Goal: Information Seeking & Learning: Learn about a topic

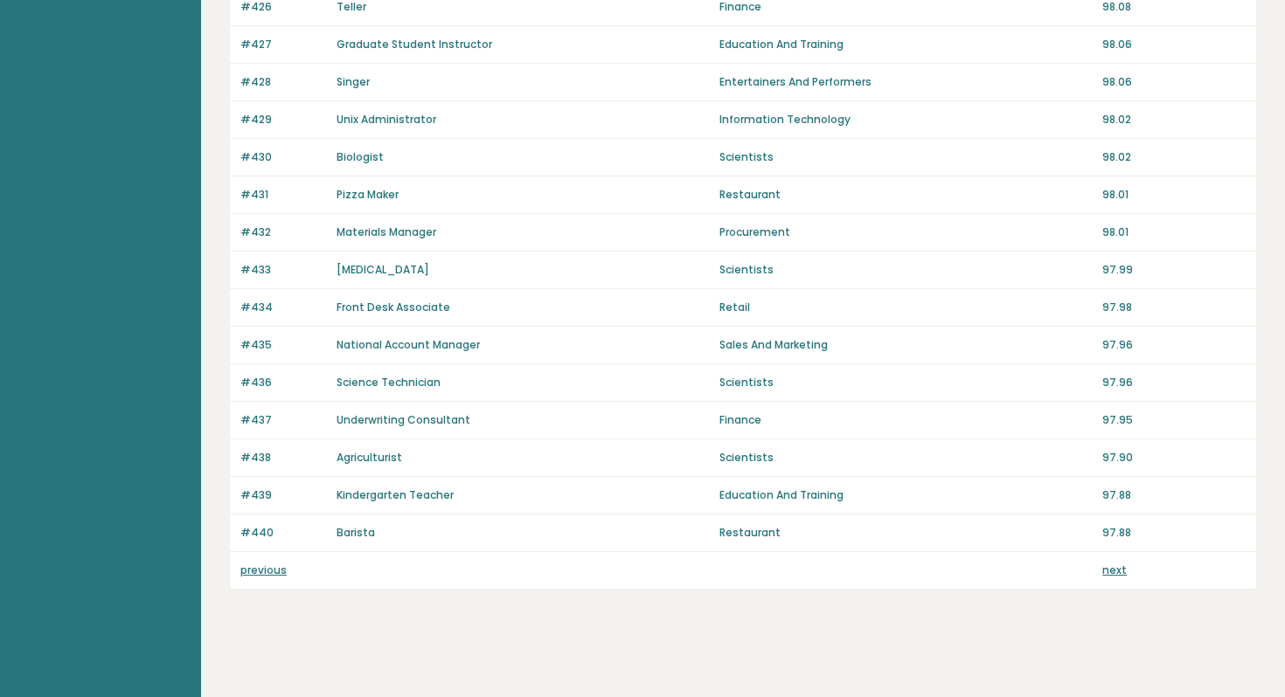
scroll to position [1153, 0]
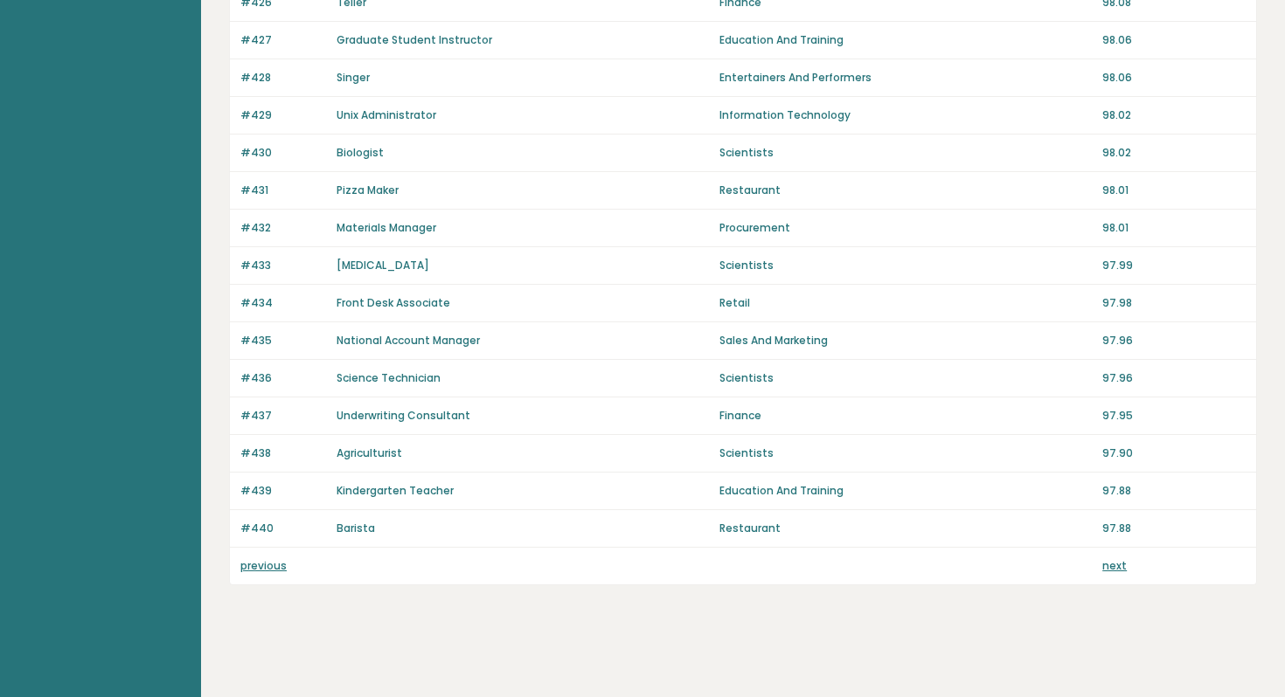
click at [1111, 570] on link "next" at bounding box center [1114, 565] width 24 height 15
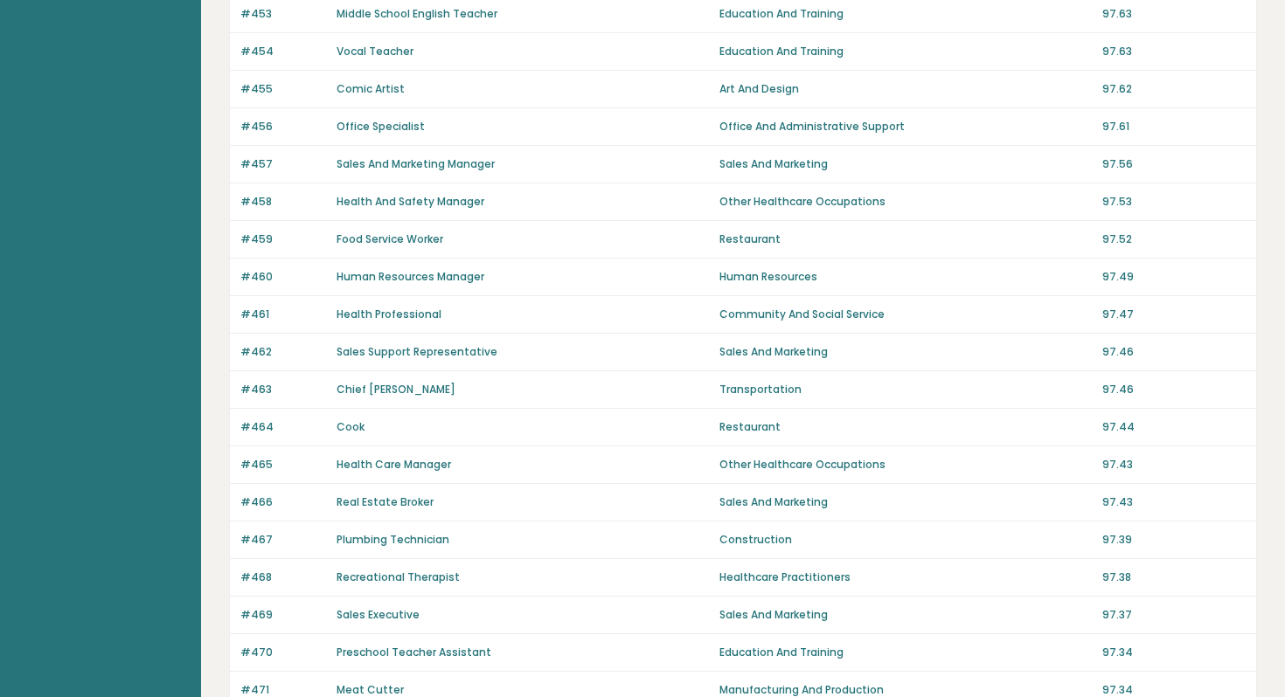
scroll to position [1153, 0]
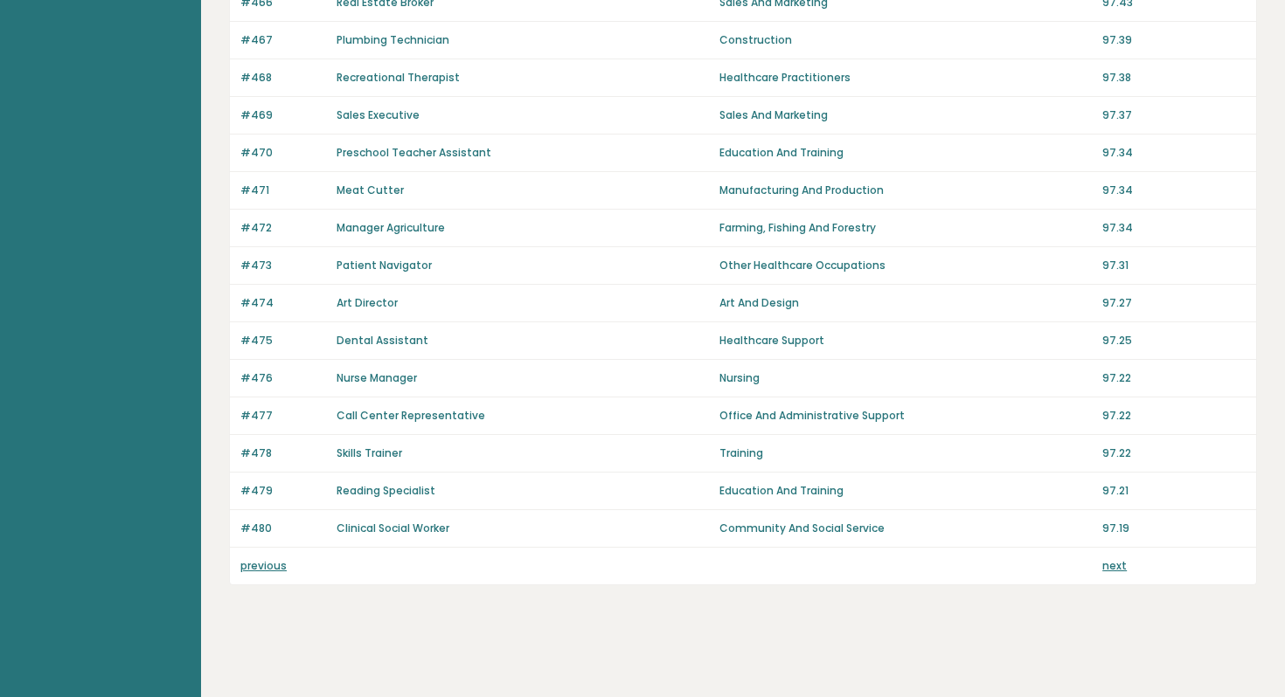
click at [1121, 570] on link "next" at bounding box center [1114, 565] width 24 height 15
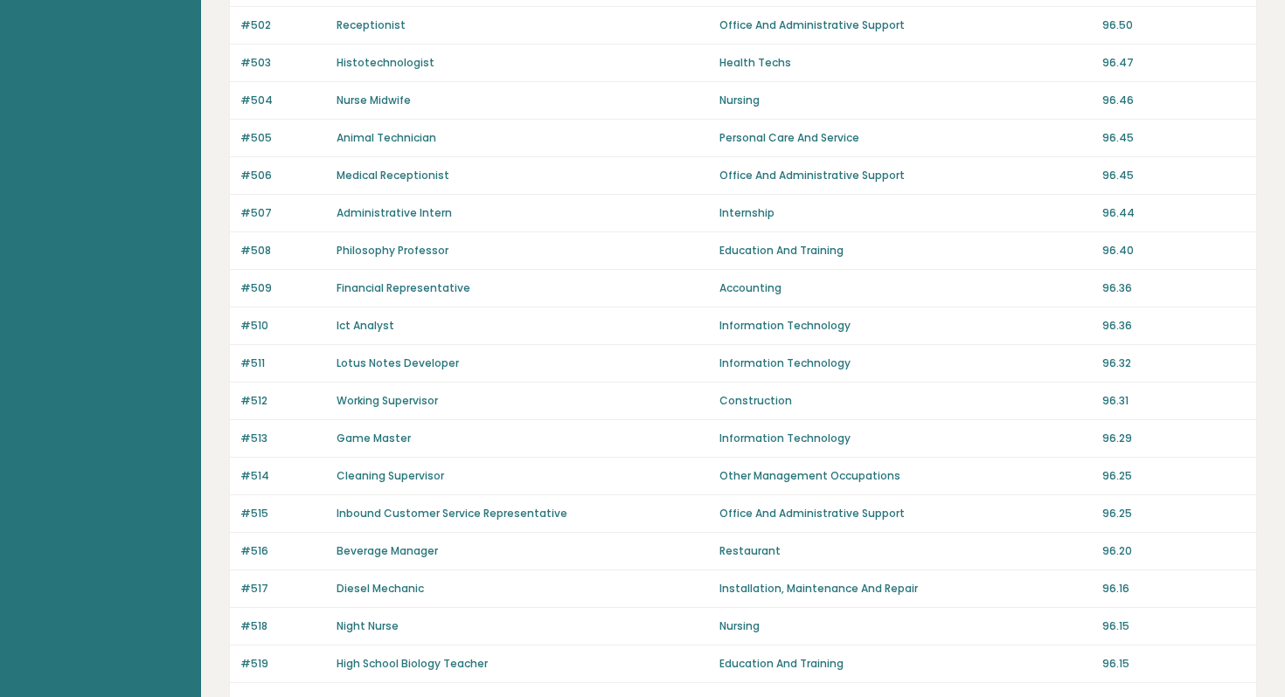
scroll to position [1153, 0]
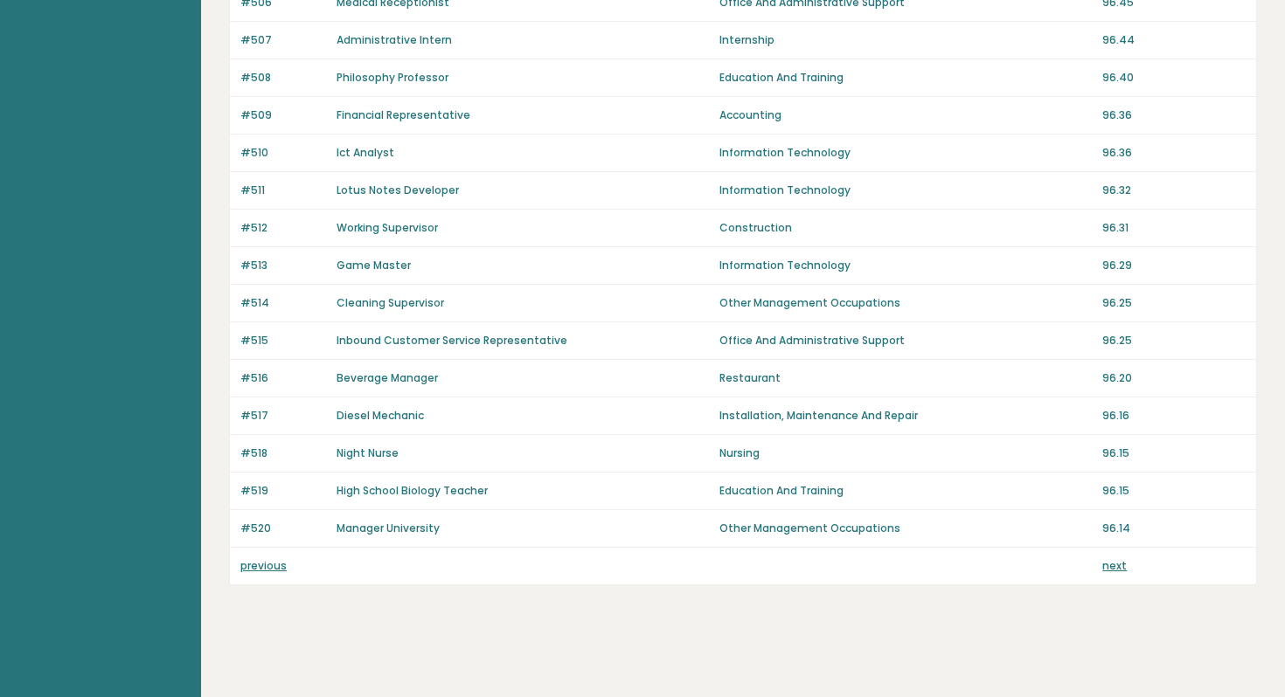
click at [253, 567] on link "previous" at bounding box center [263, 565] width 46 height 15
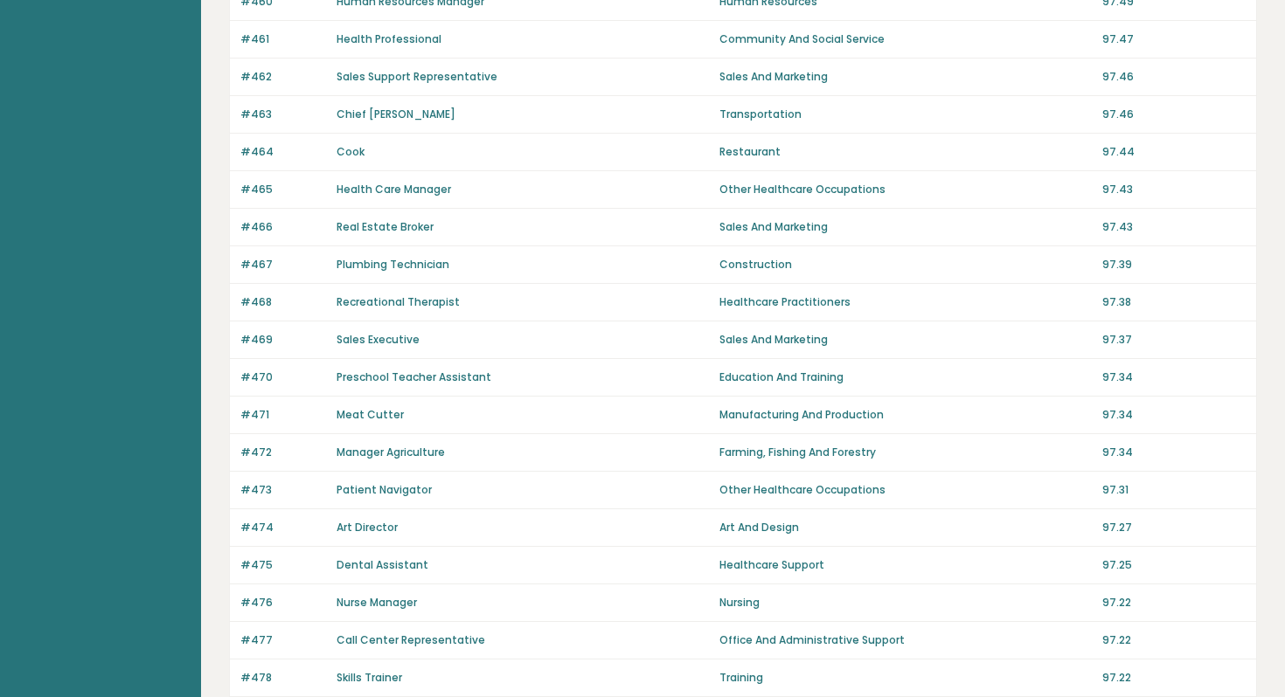
scroll to position [1153, 0]
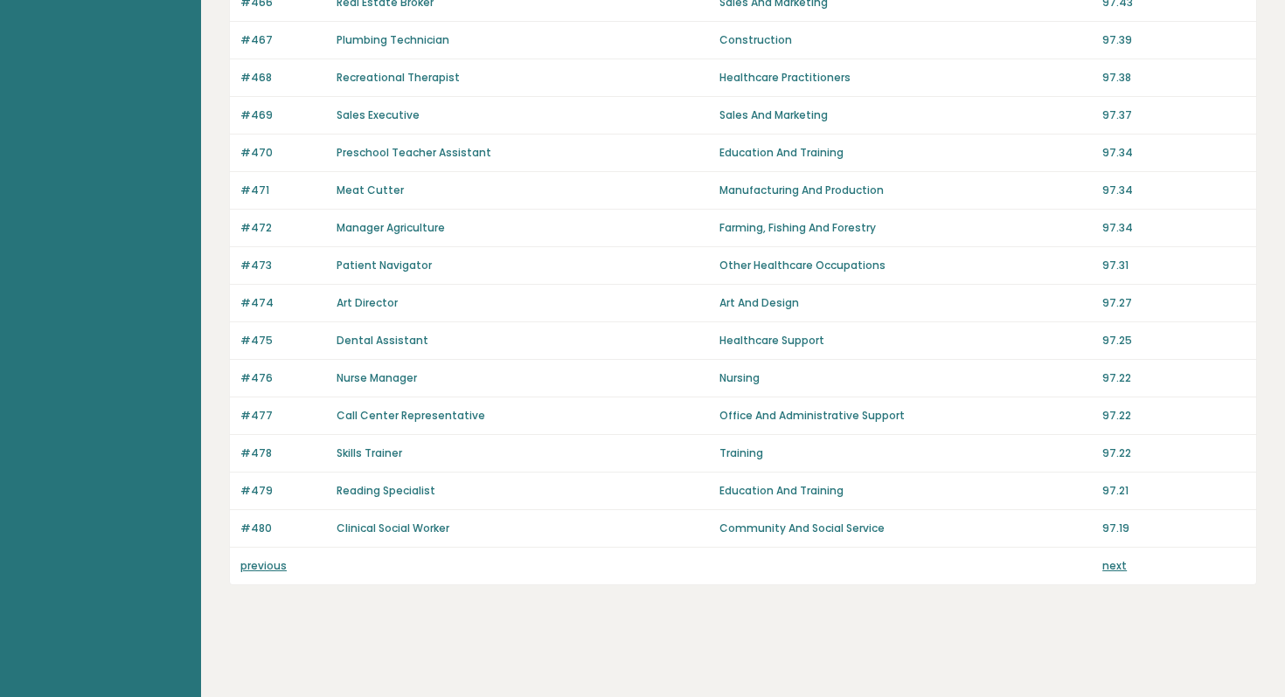
click at [264, 571] on link "previous" at bounding box center [263, 565] width 46 height 15
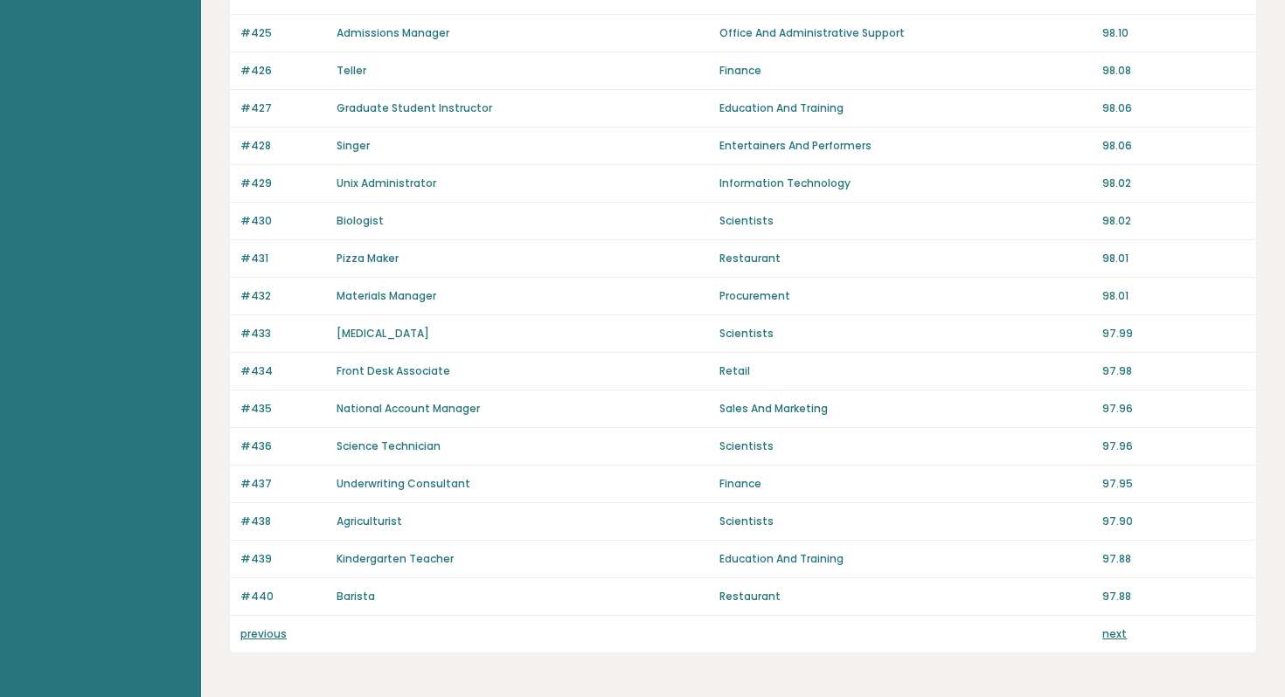
scroll to position [1153, 0]
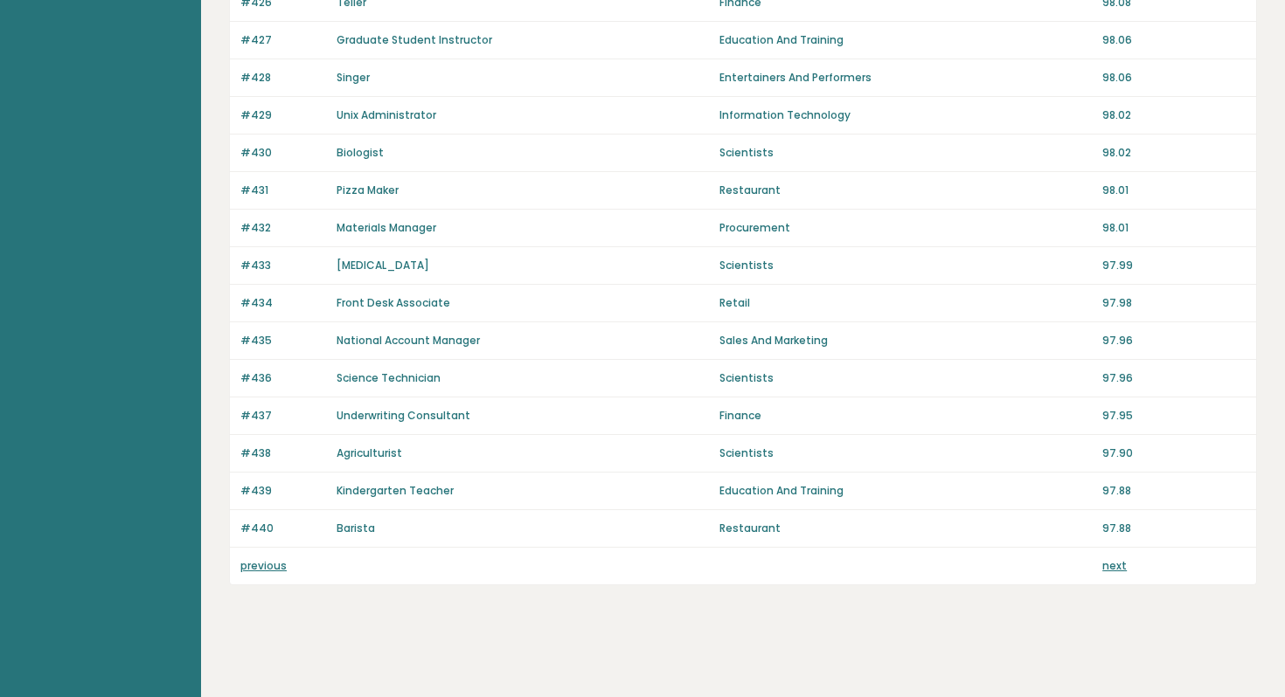
click at [267, 564] on link "previous" at bounding box center [263, 565] width 46 height 15
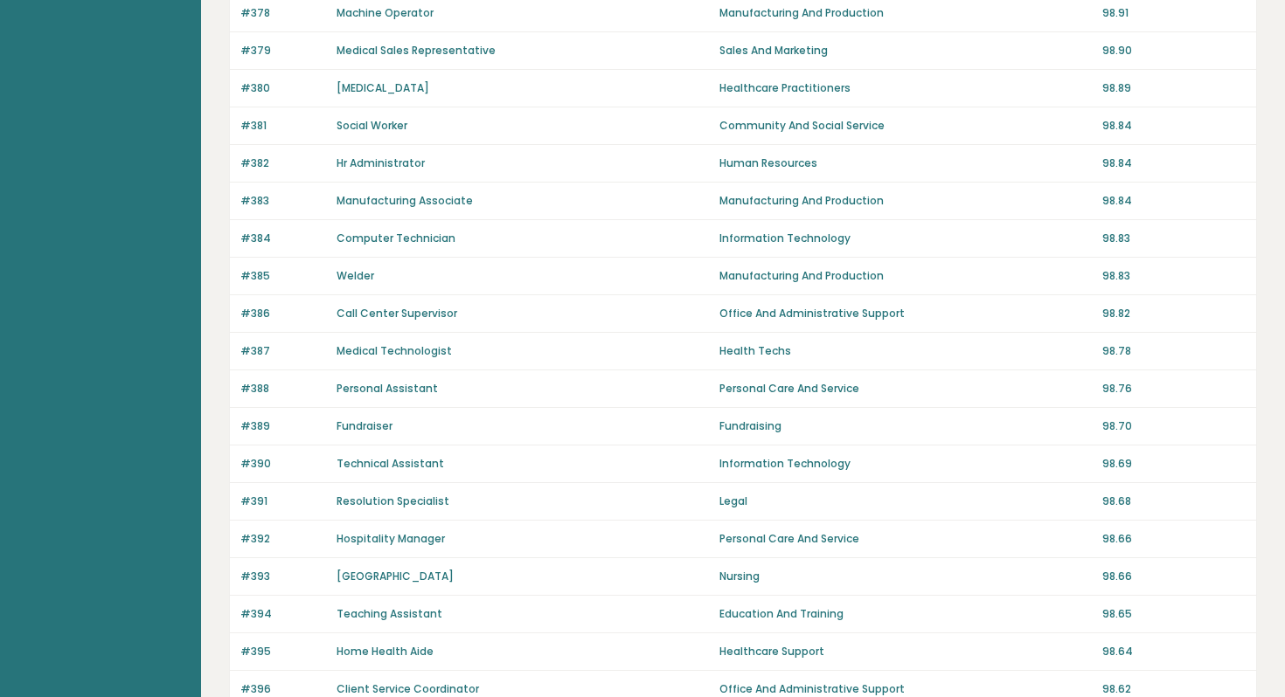
scroll to position [1153, 0]
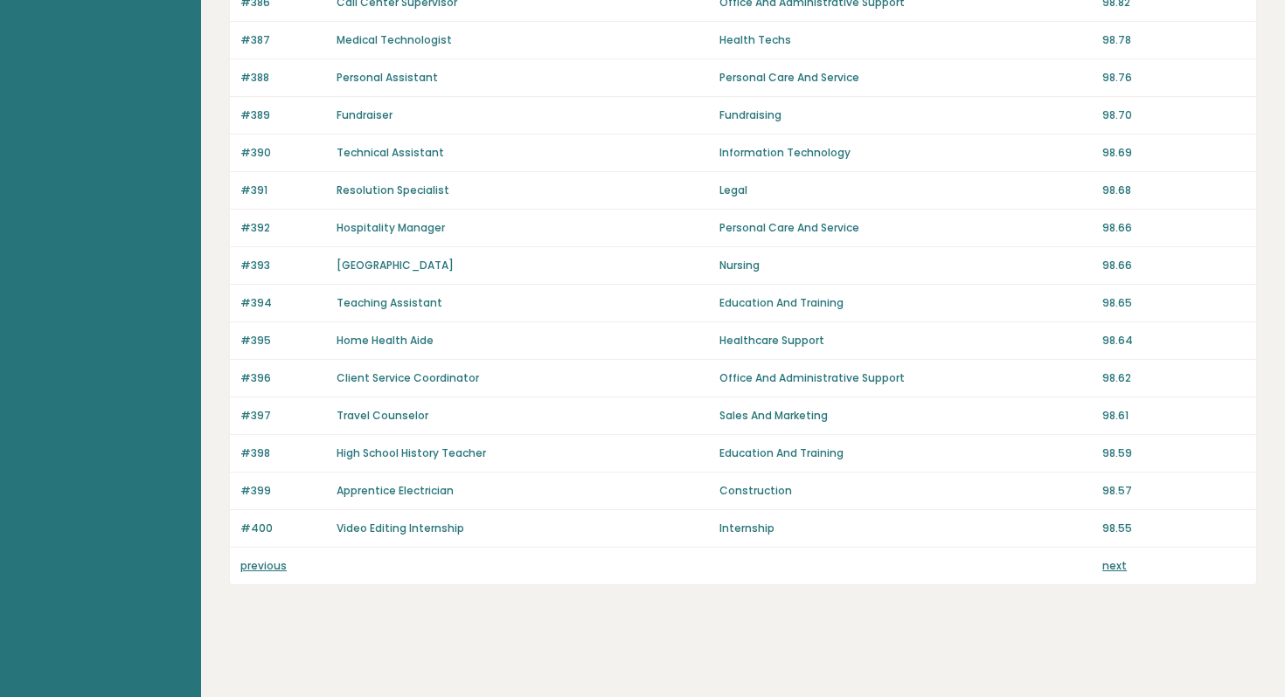
click at [274, 565] on link "previous" at bounding box center [263, 565] width 46 height 15
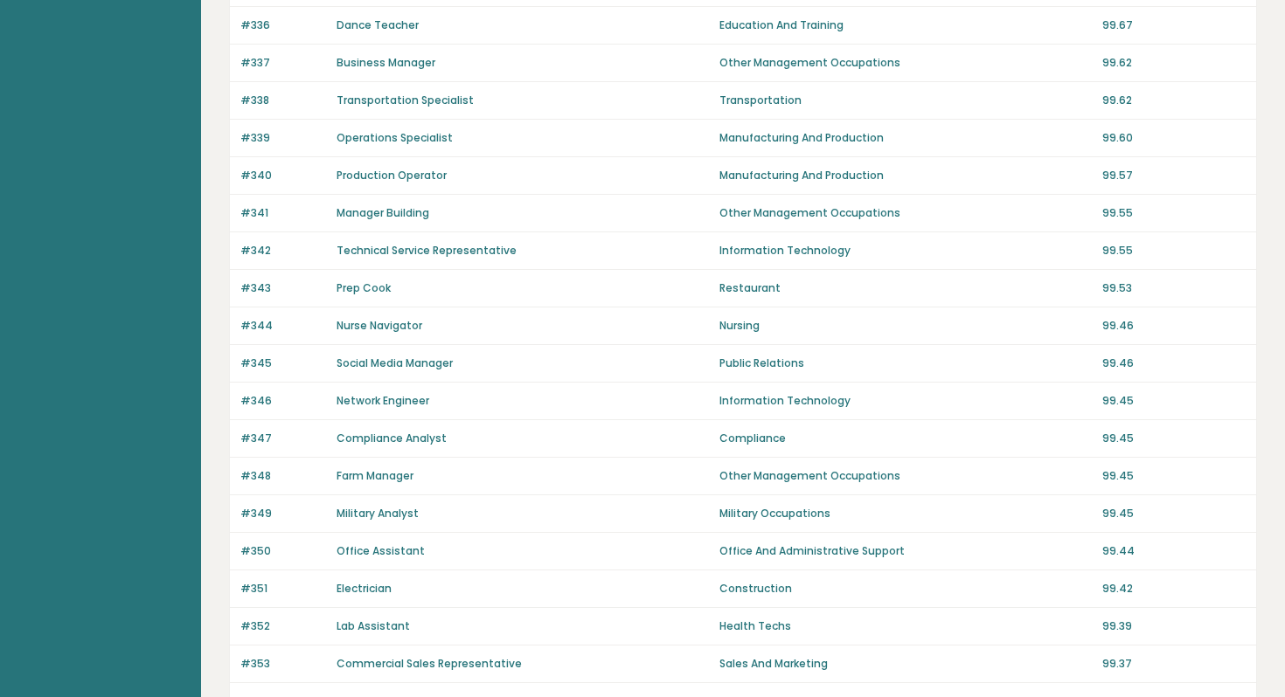
scroll to position [1153, 0]
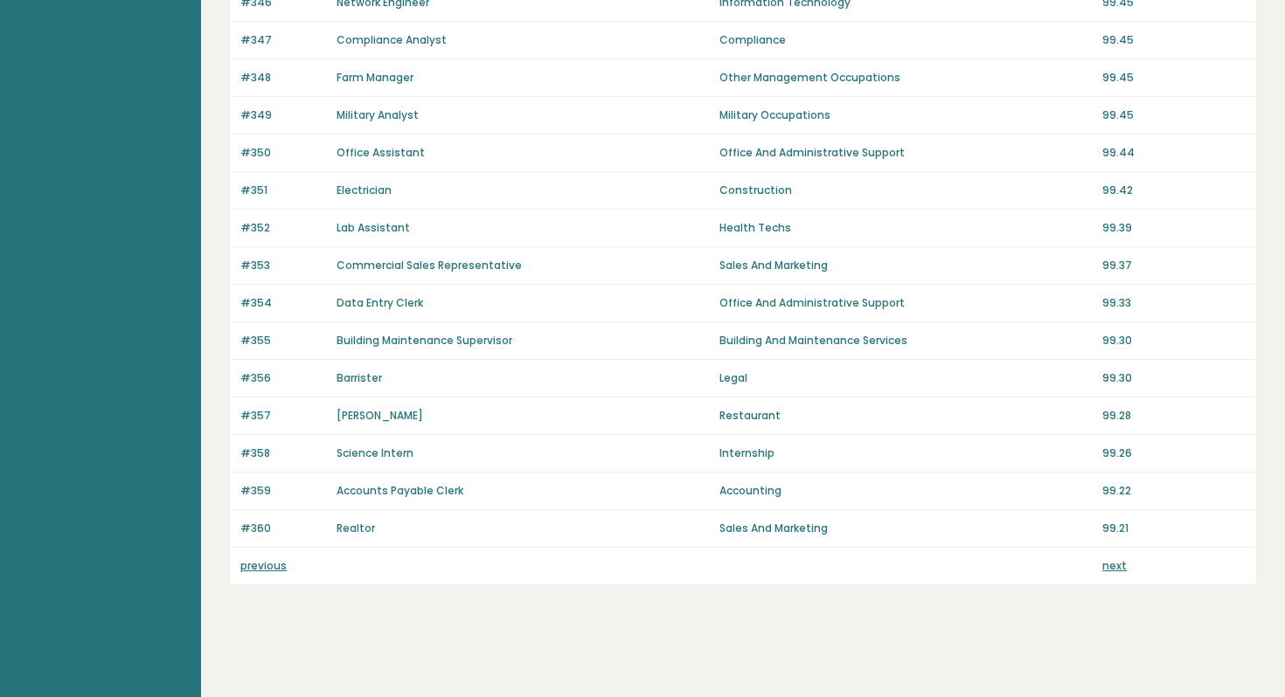
click at [274, 565] on link "previous" at bounding box center [263, 565] width 46 height 15
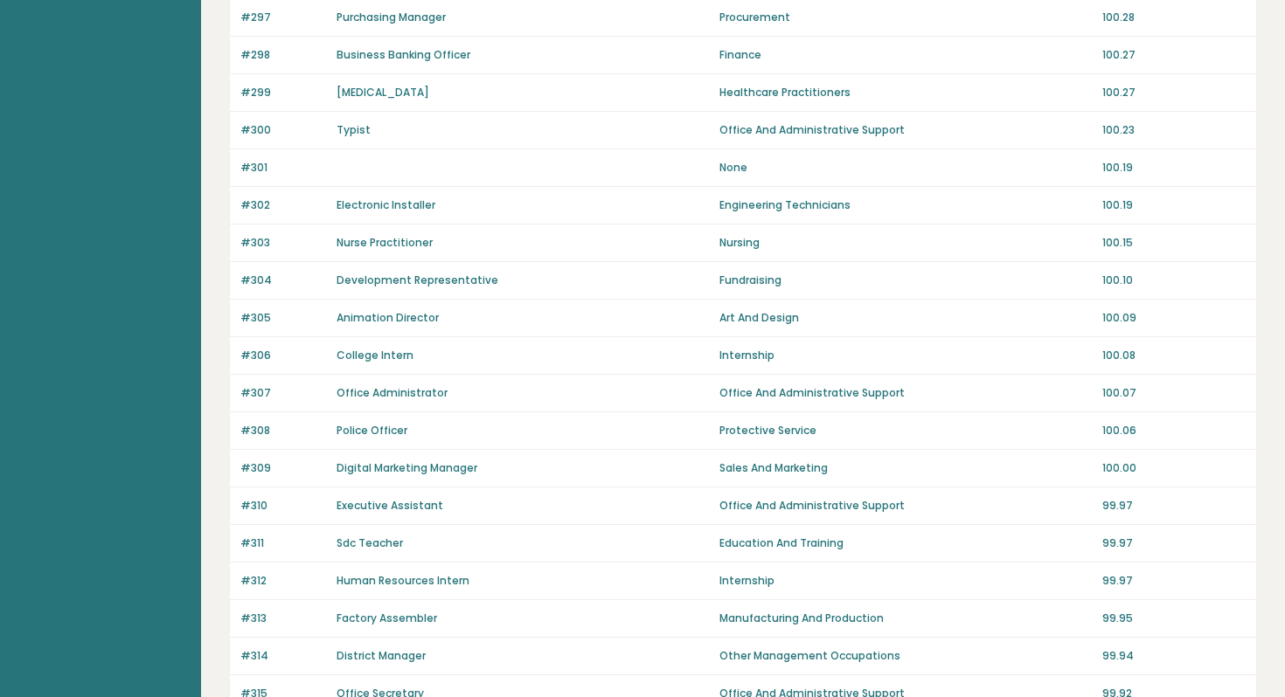
scroll to position [1153, 0]
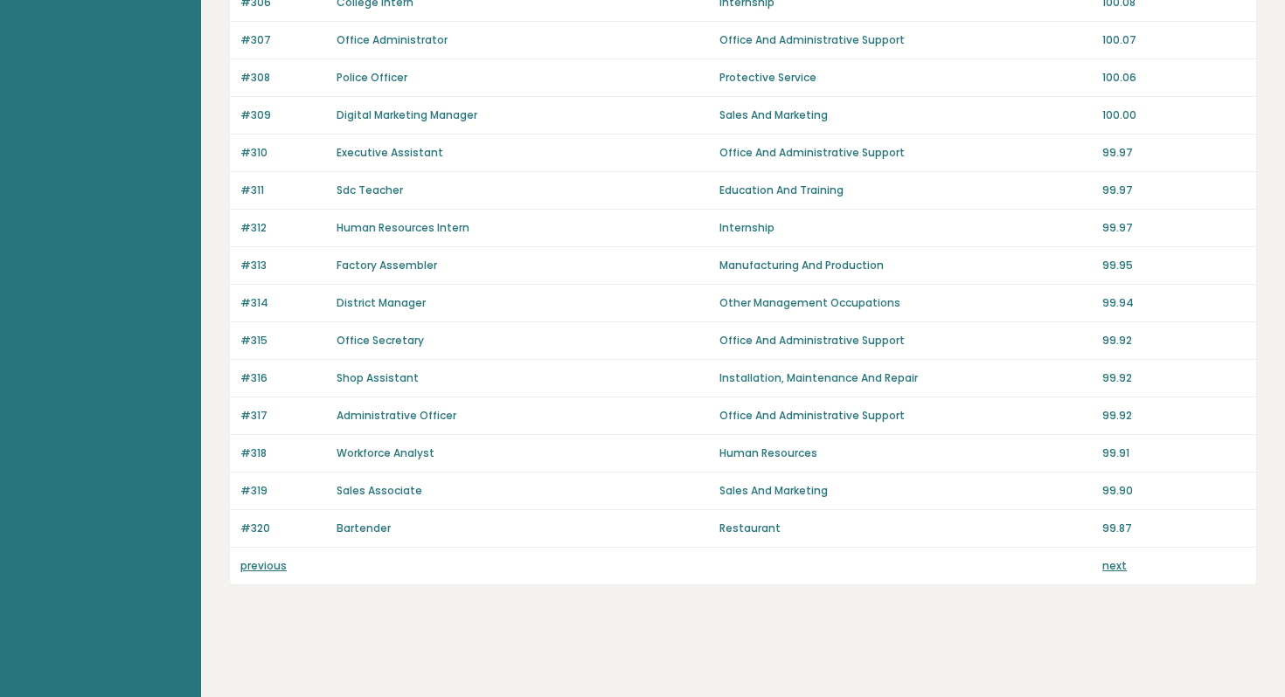
click at [276, 559] on link "previous" at bounding box center [263, 565] width 46 height 15
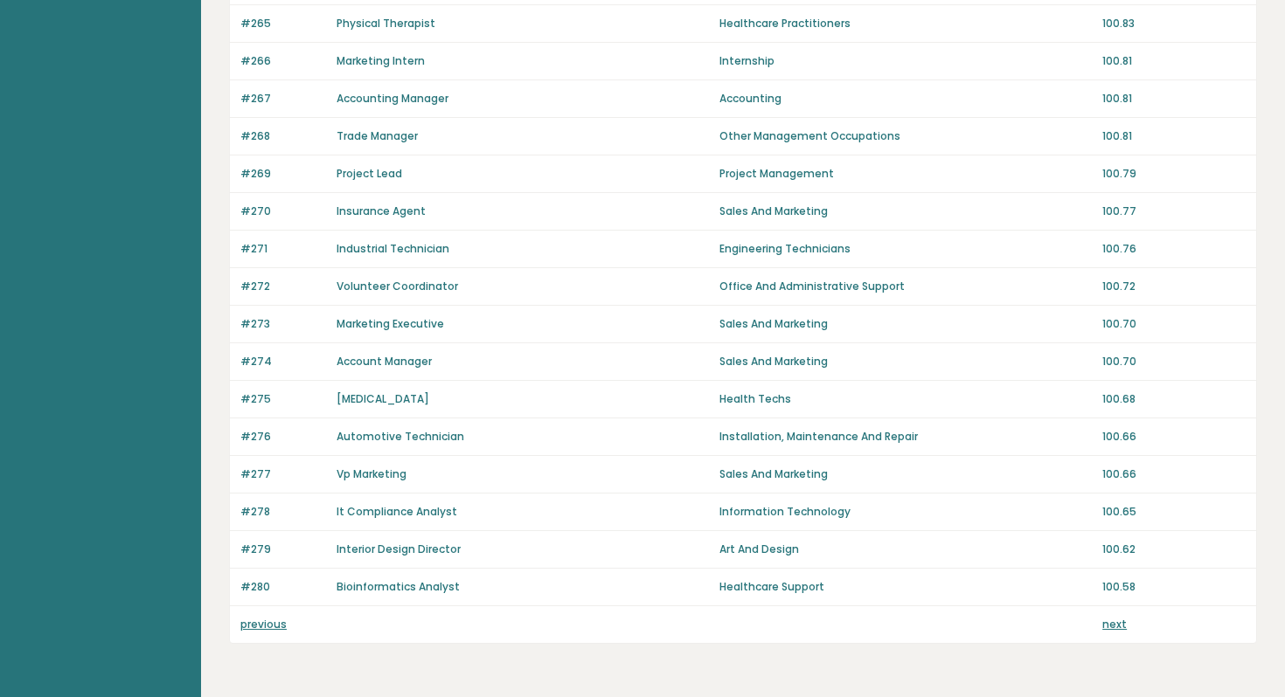
scroll to position [1153, 0]
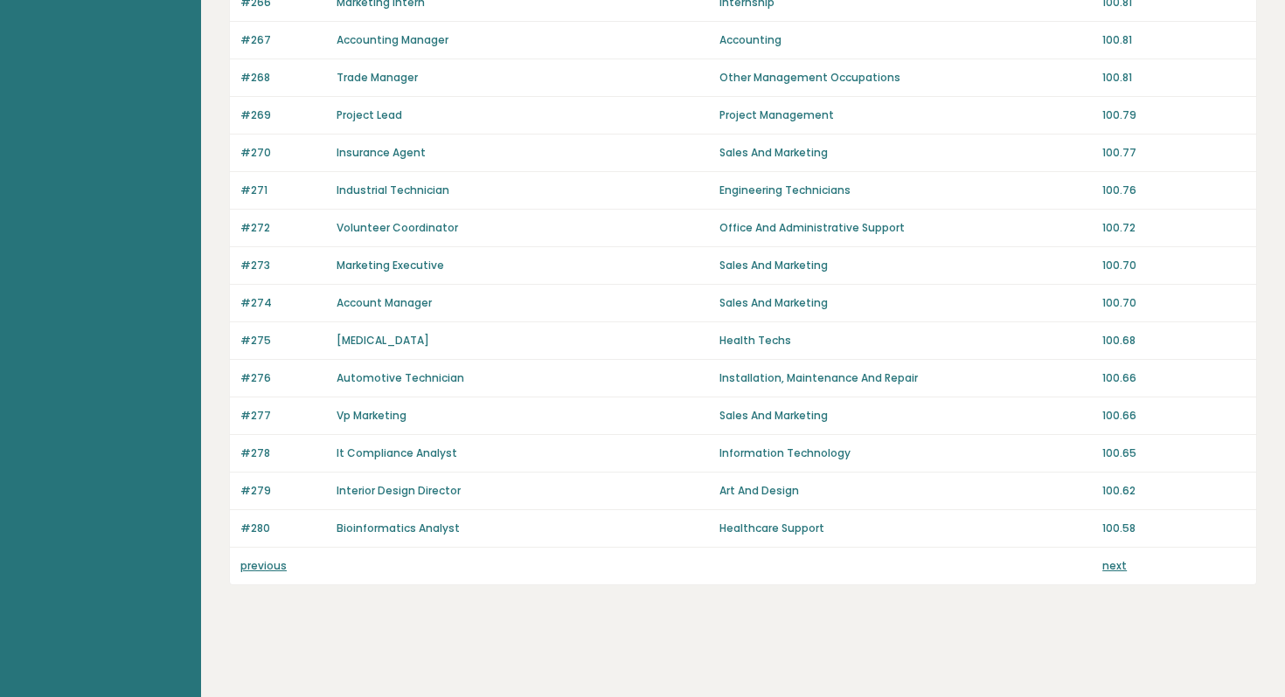
click at [274, 567] on link "previous" at bounding box center [263, 565] width 46 height 15
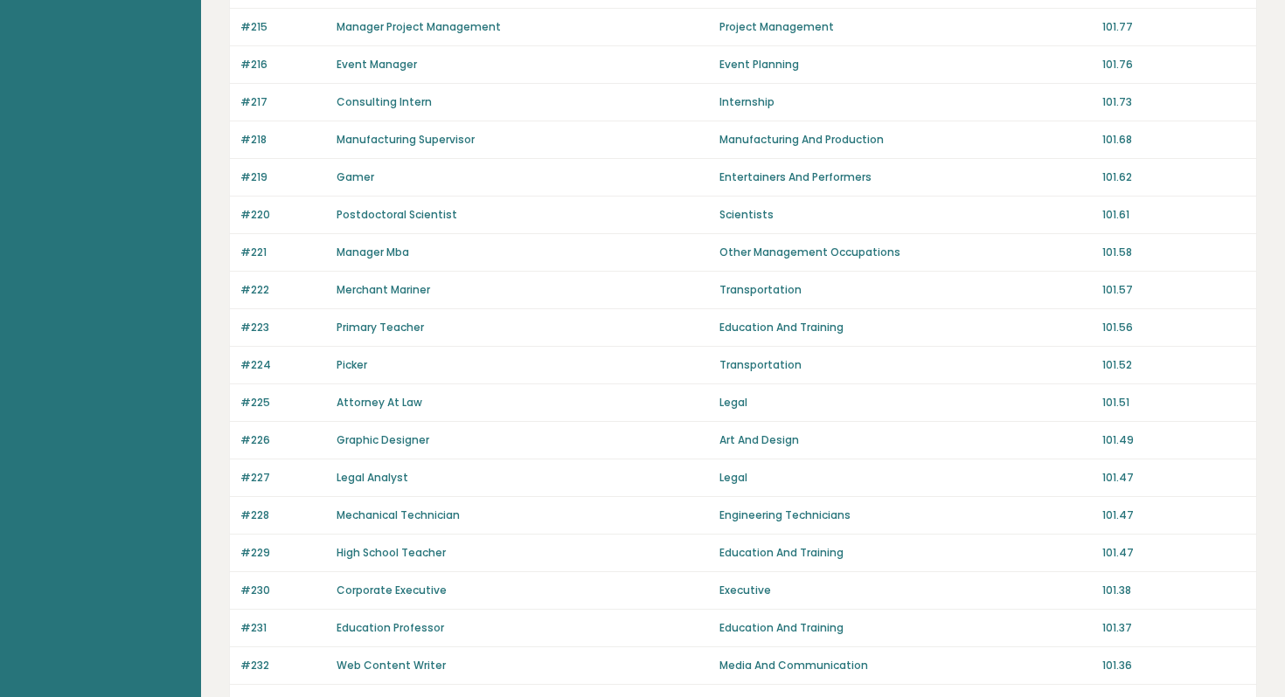
scroll to position [1153, 0]
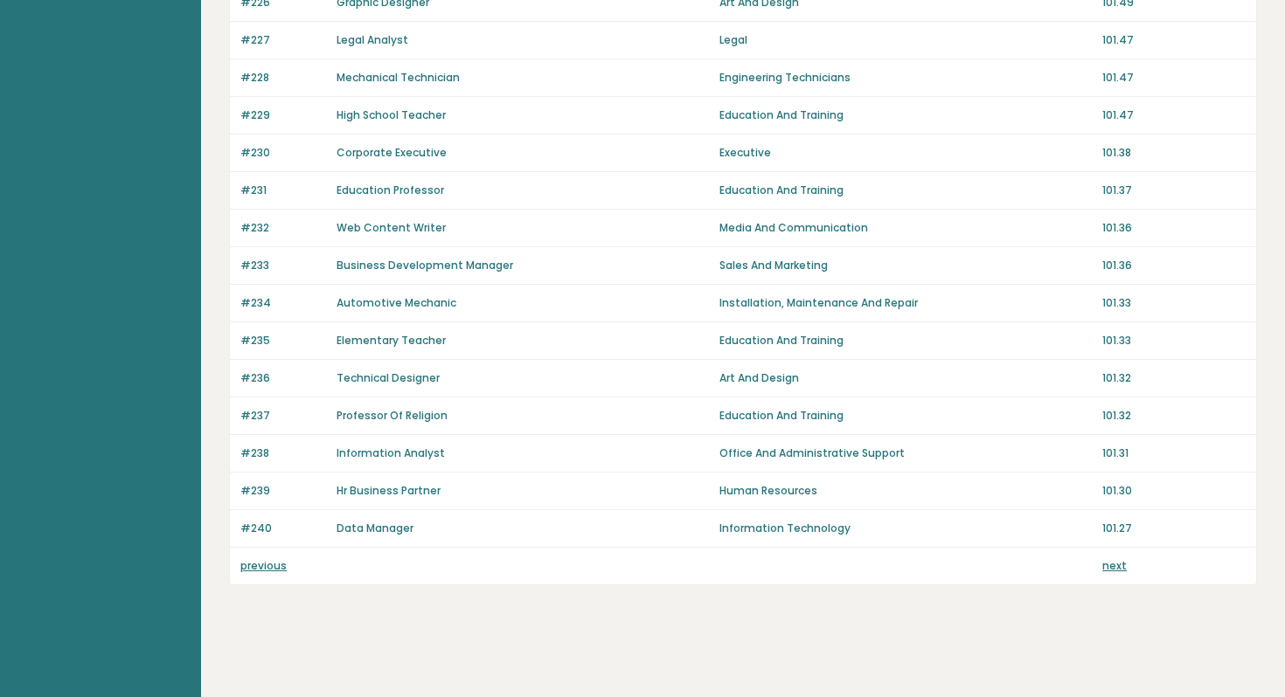
click at [274, 561] on link "previous" at bounding box center [263, 565] width 46 height 15
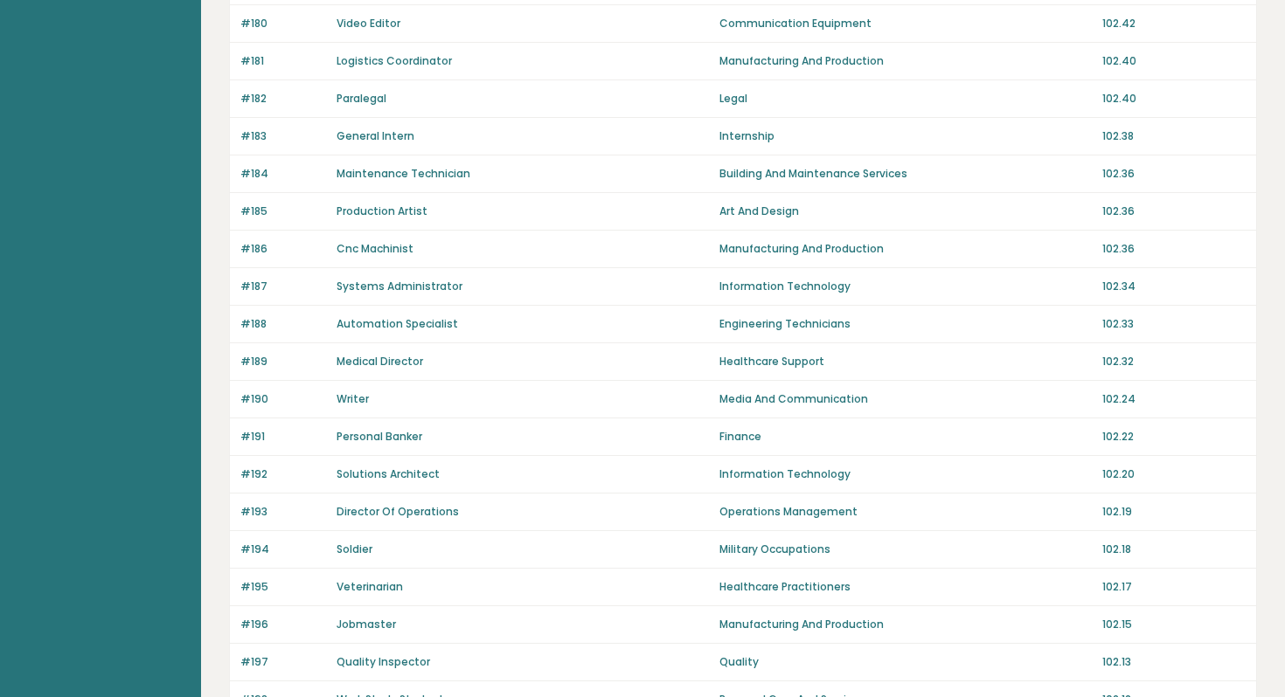
scroll to position [1153, 0]
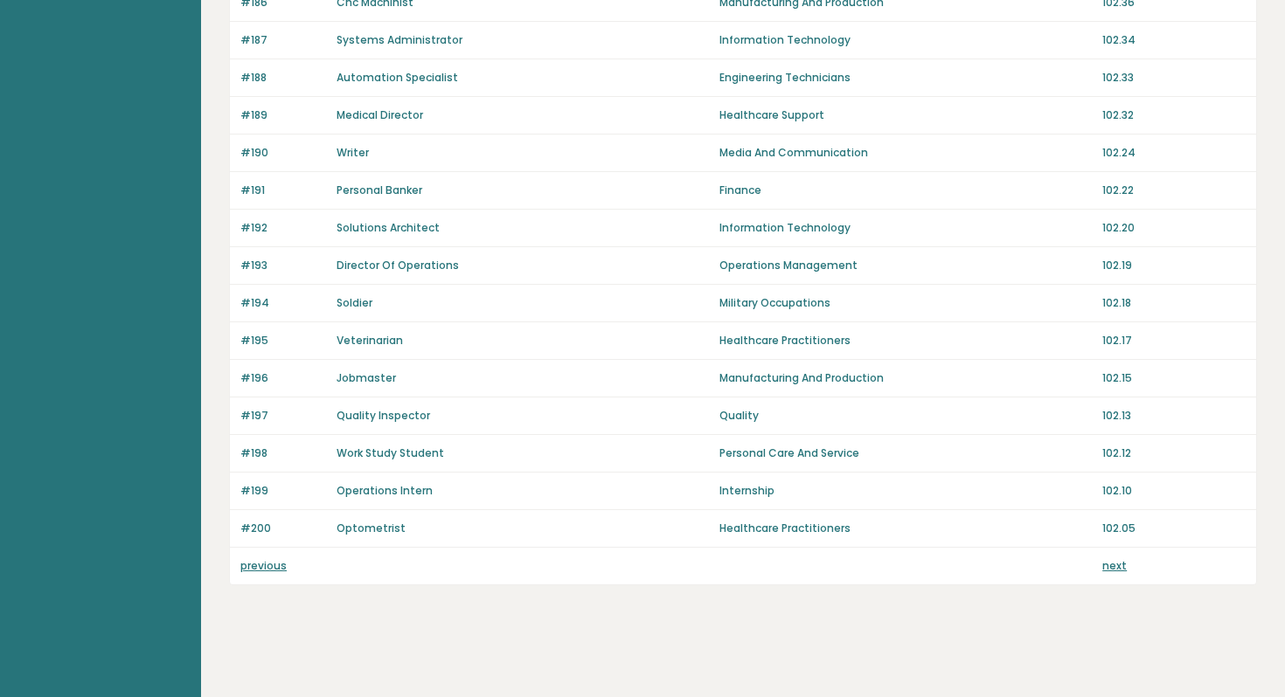
click at [269, 568] on link "previous" at bounding box center [263, 565] width 46 height 15
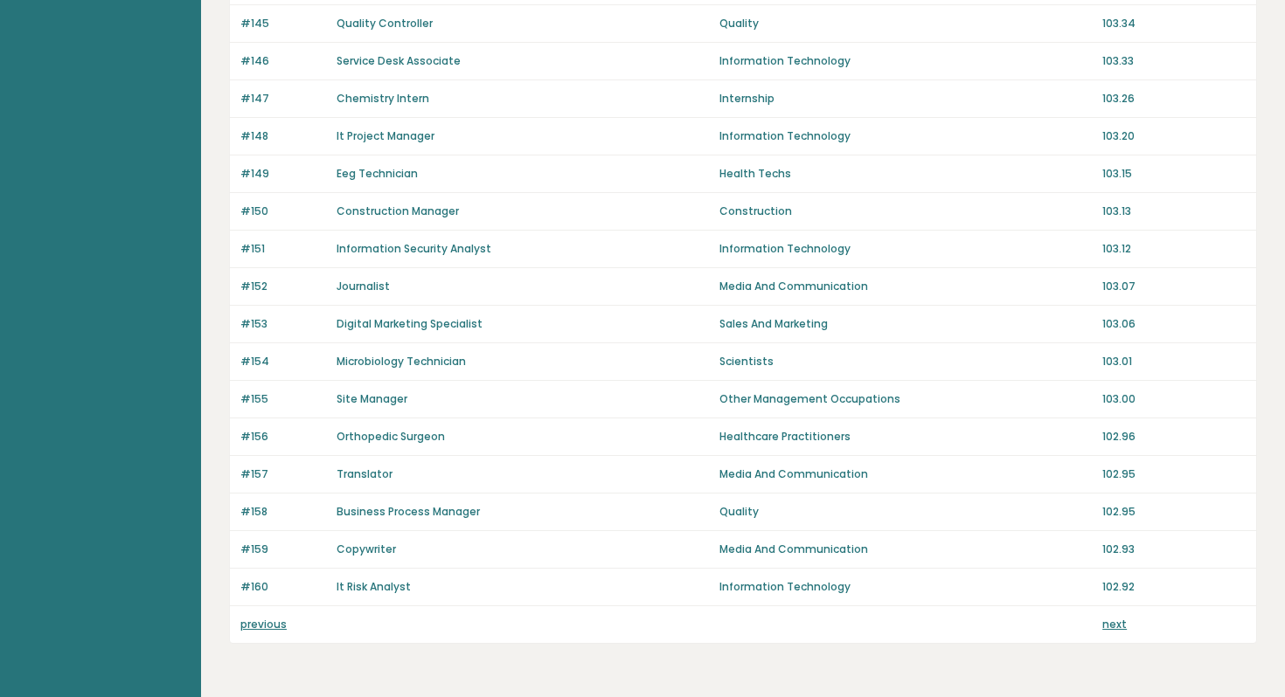
scroll to position [1153, 0]
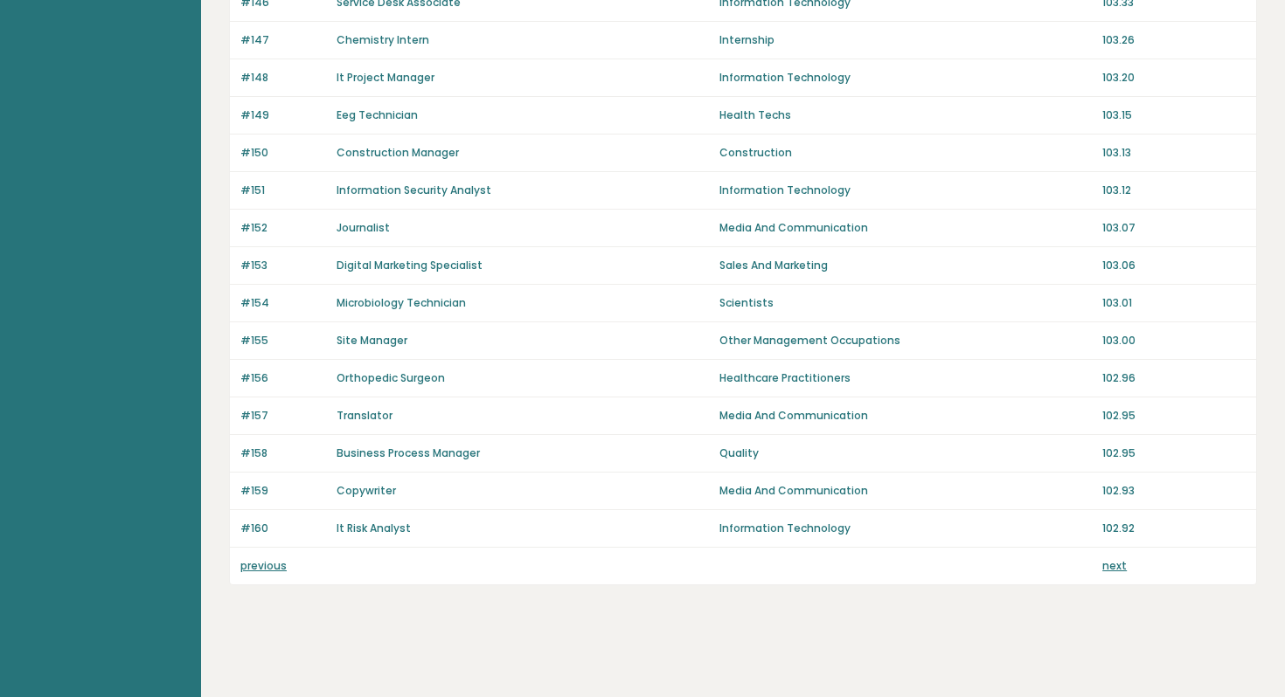
click at [269, 565] on link "previous" at bounding box center [263, 565] width 46 height 15
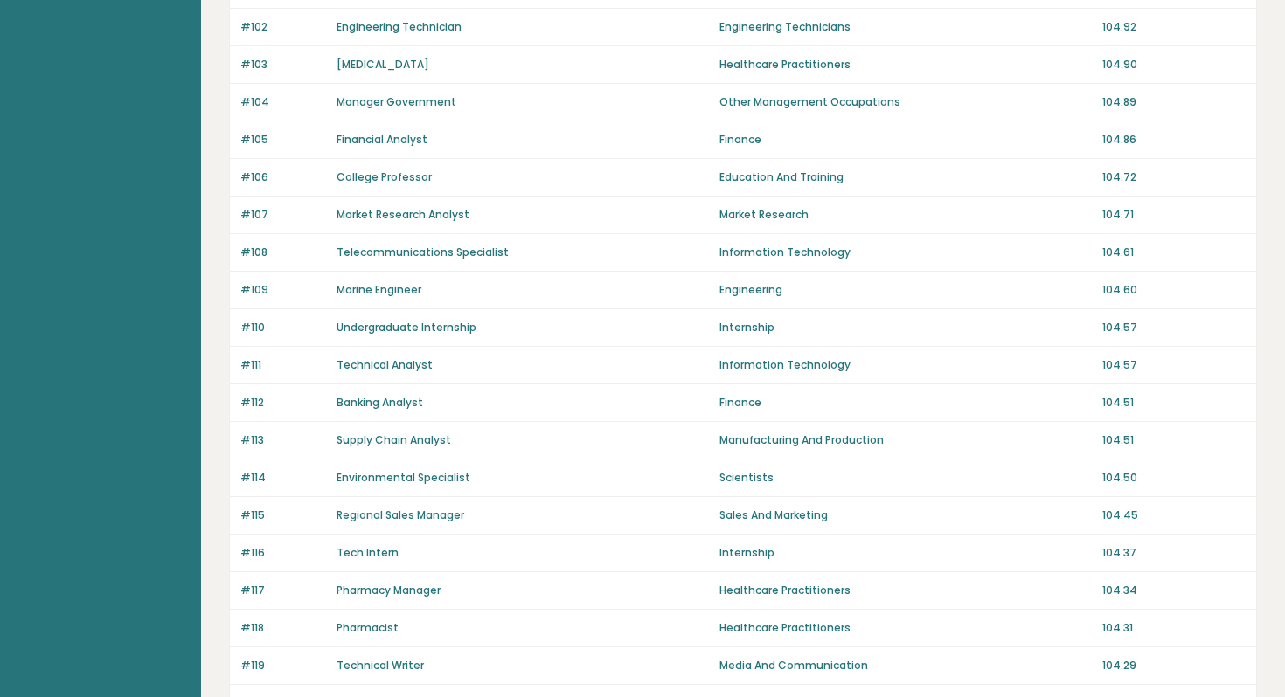
scroll to position [1153, 0]
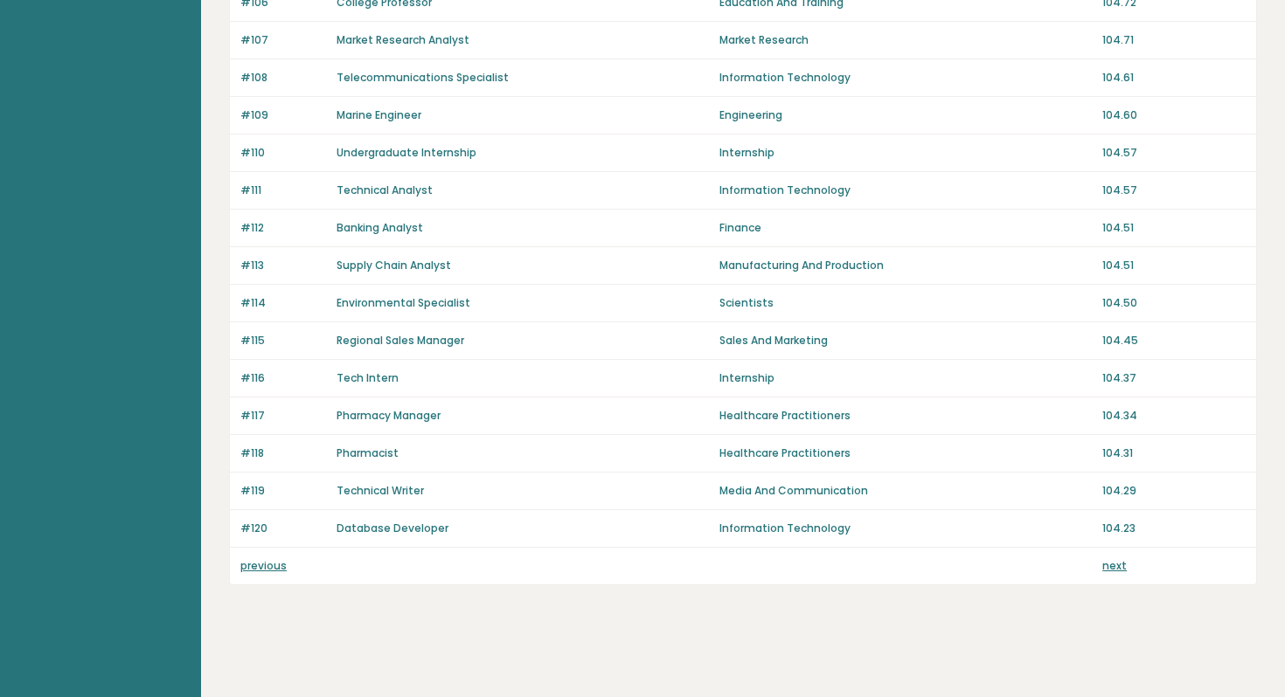
click at [275, 566] on link "previous" at bounding box center [263, 565] width 46 height 15
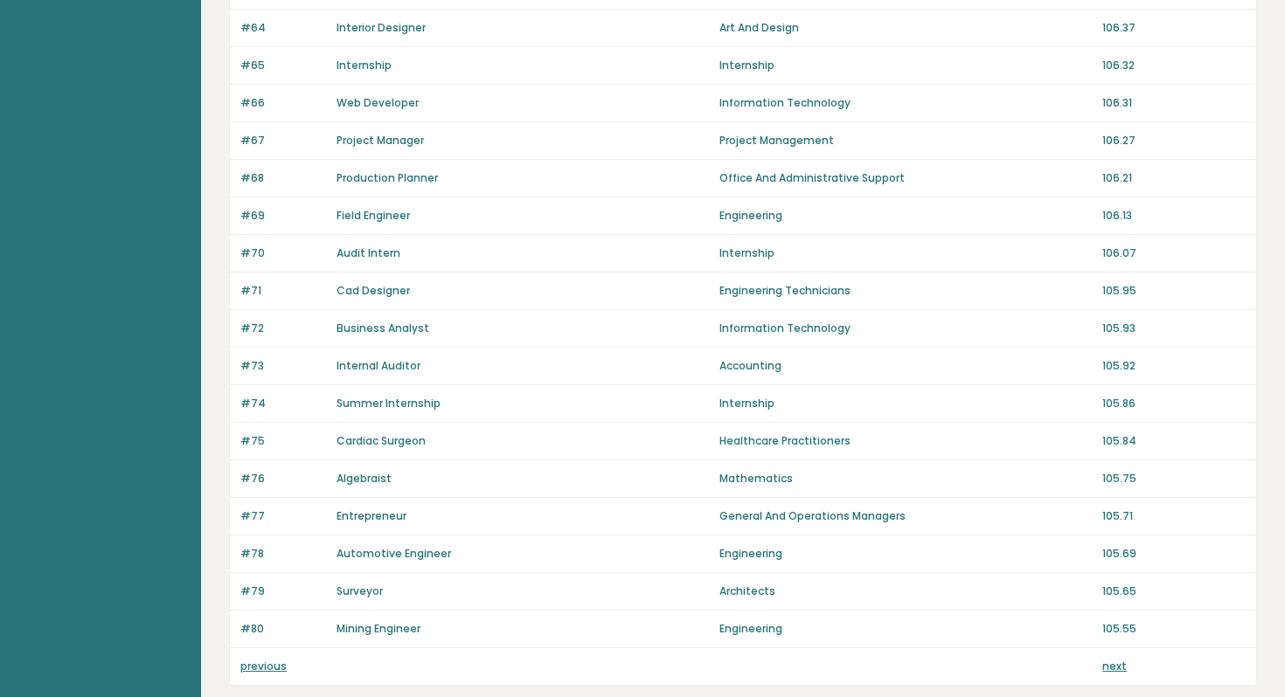
scroll to position [1153, 0]
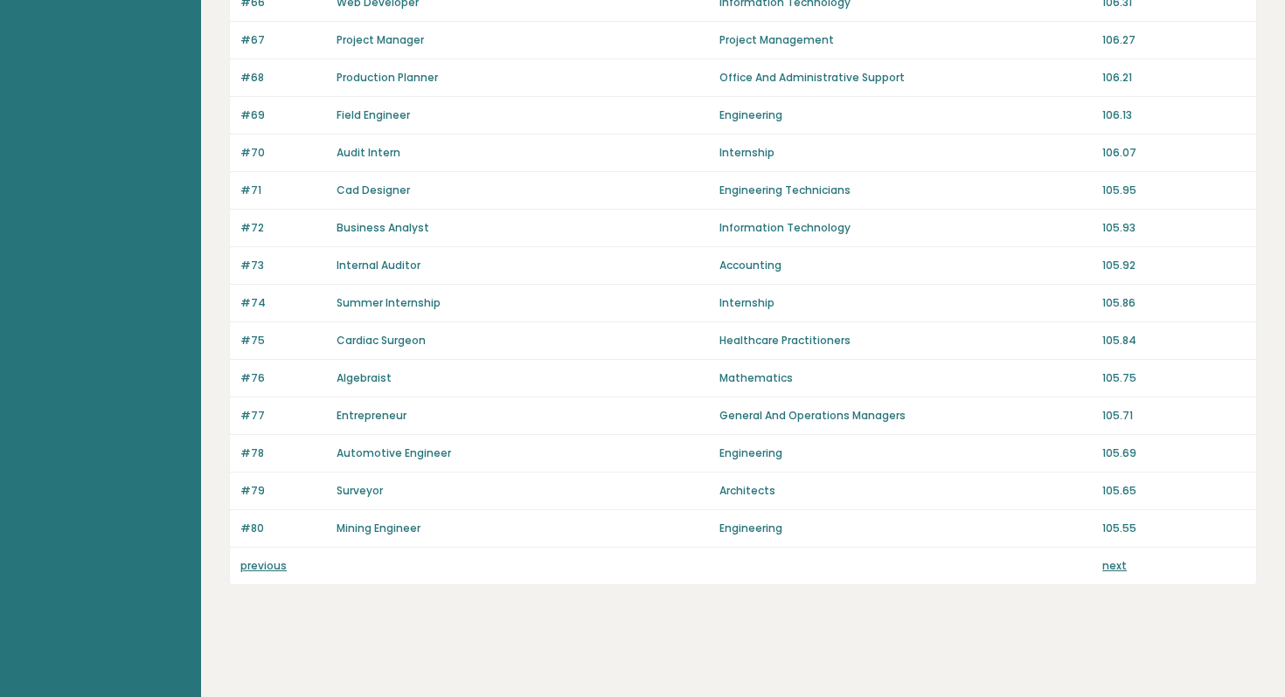
click at [1125, 565] on div "next" at bounding box center [1173, 566] width 143 height 16
click at [1116, 566] on link "next" at bounding box center [1114, 565] width 24 height 15
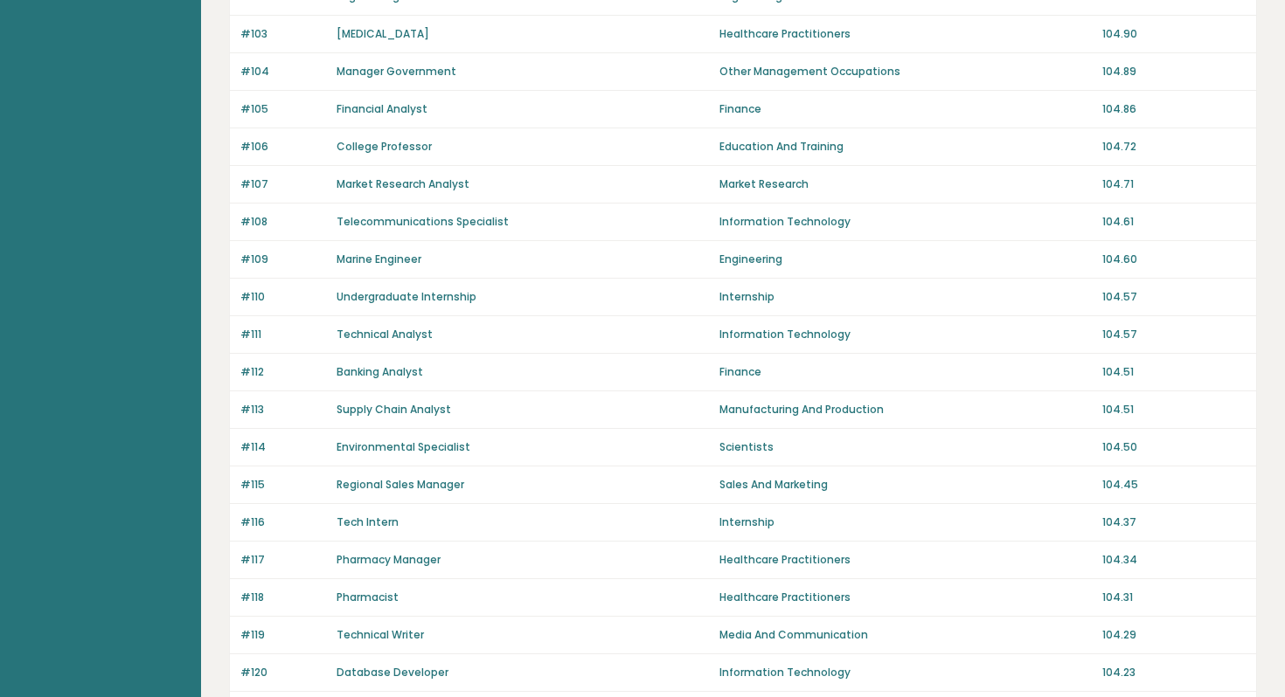
scroll to position [1153, 0]
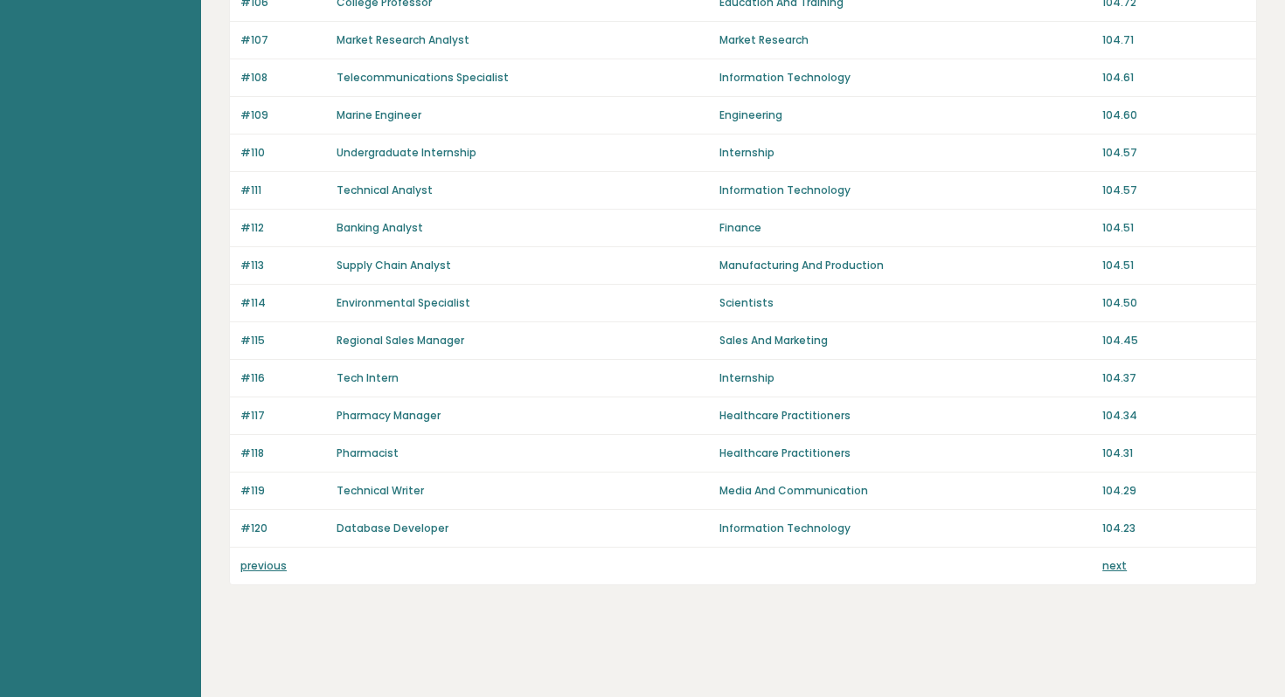
click at [256, 571] on link "previous" at bounding box center [263, 565] width 46 height 15
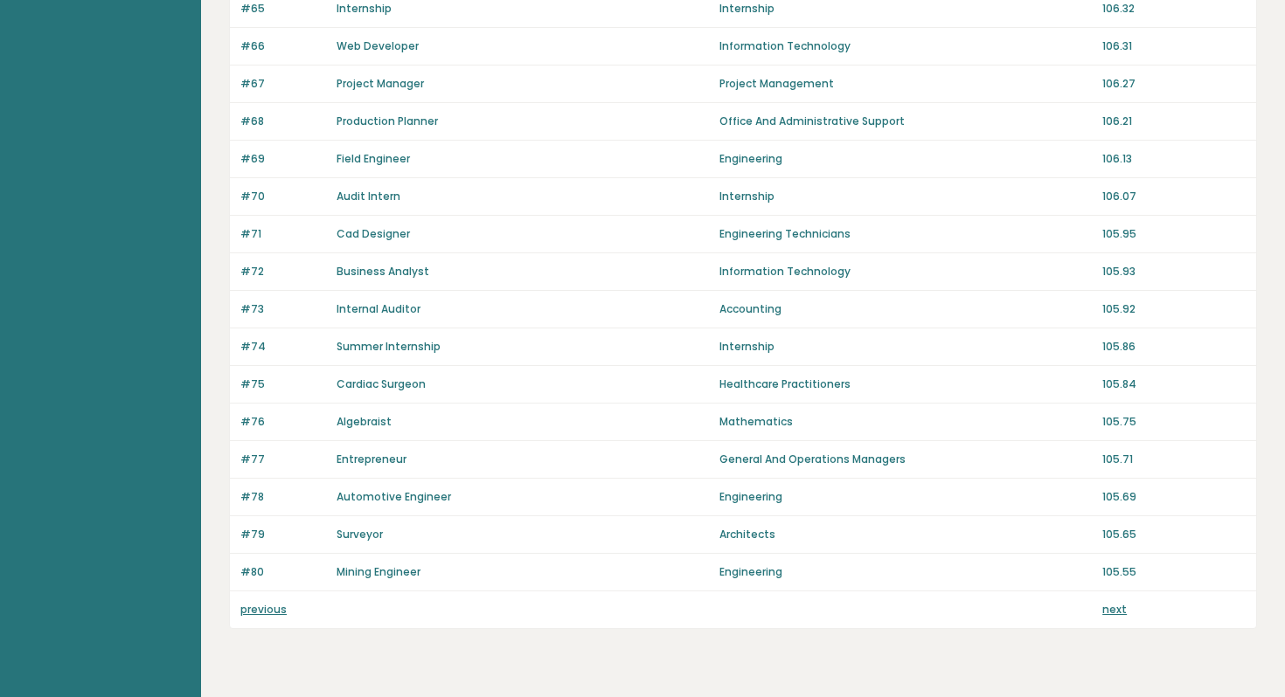
scroll to position [1153, 0]
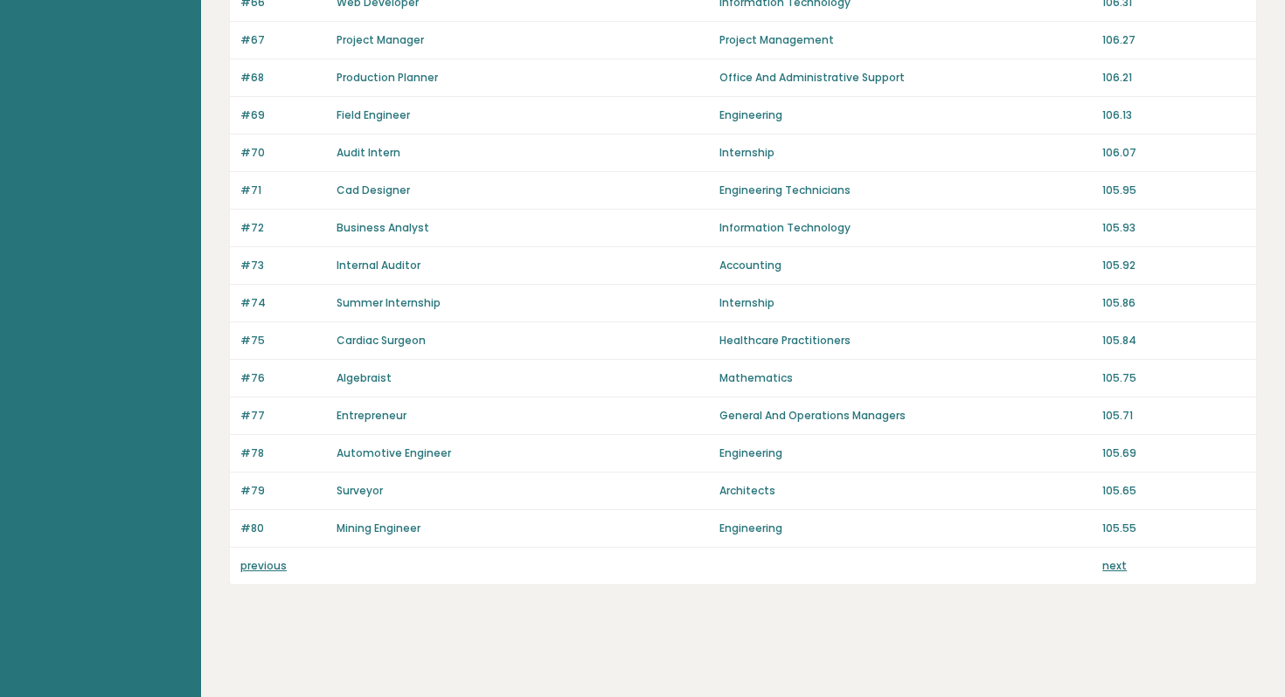
click at [258, 565] on link "previous" at bounding box center [263, 565] width 46 height 15
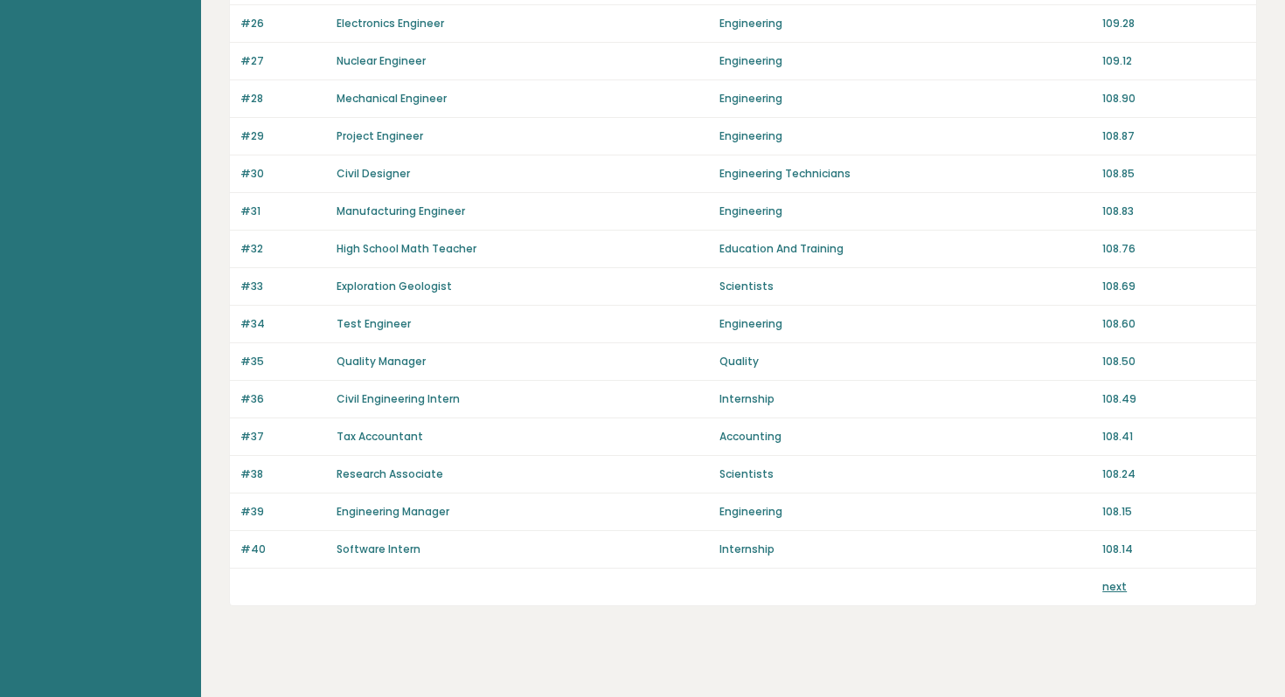
scroll to position [1137, 0]
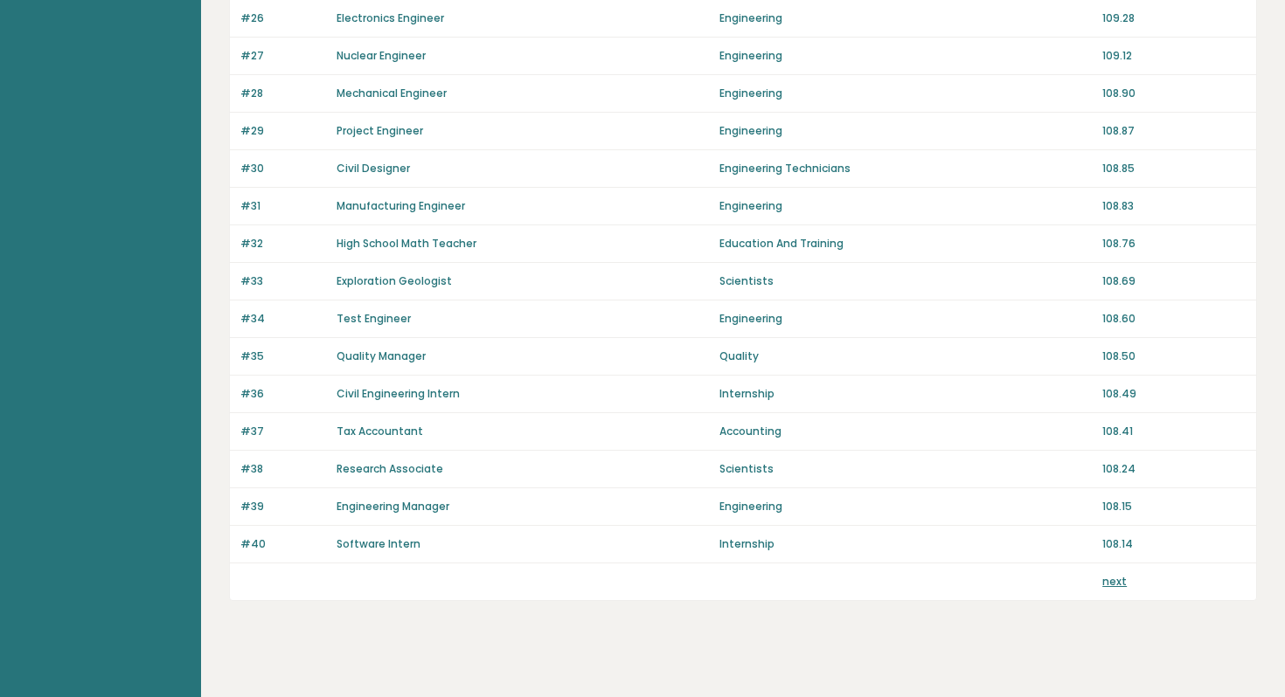
click at [1118, 584] on link "next" at bounding box center [1114, 581] width 24 height 15
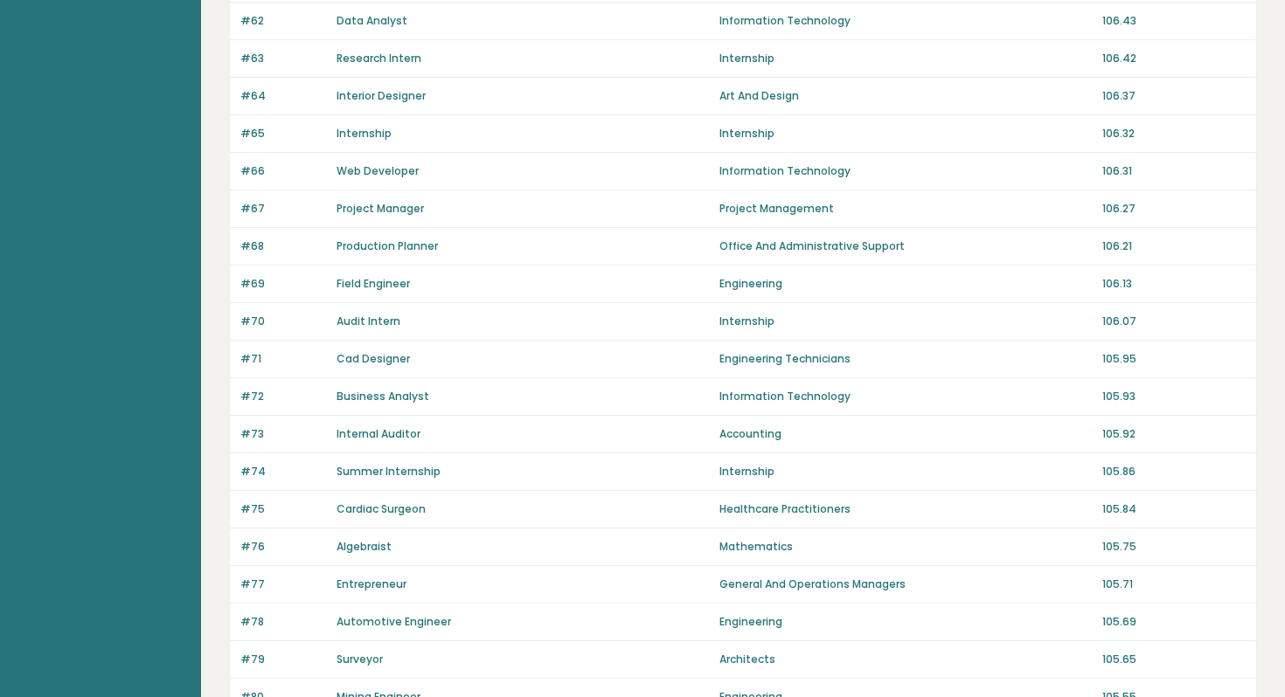
scroll to position [1141, 0]
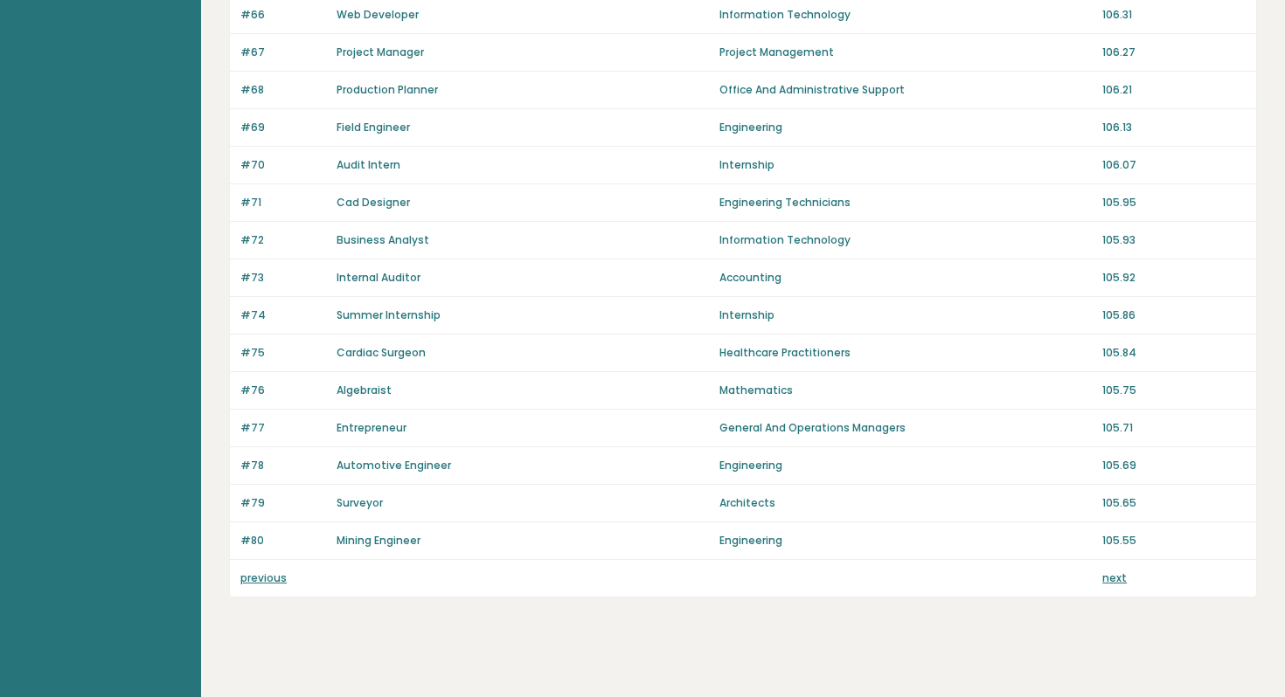
click at [1119, 584] on link "next" at bounding box center [1114, 578] width 24 height 15
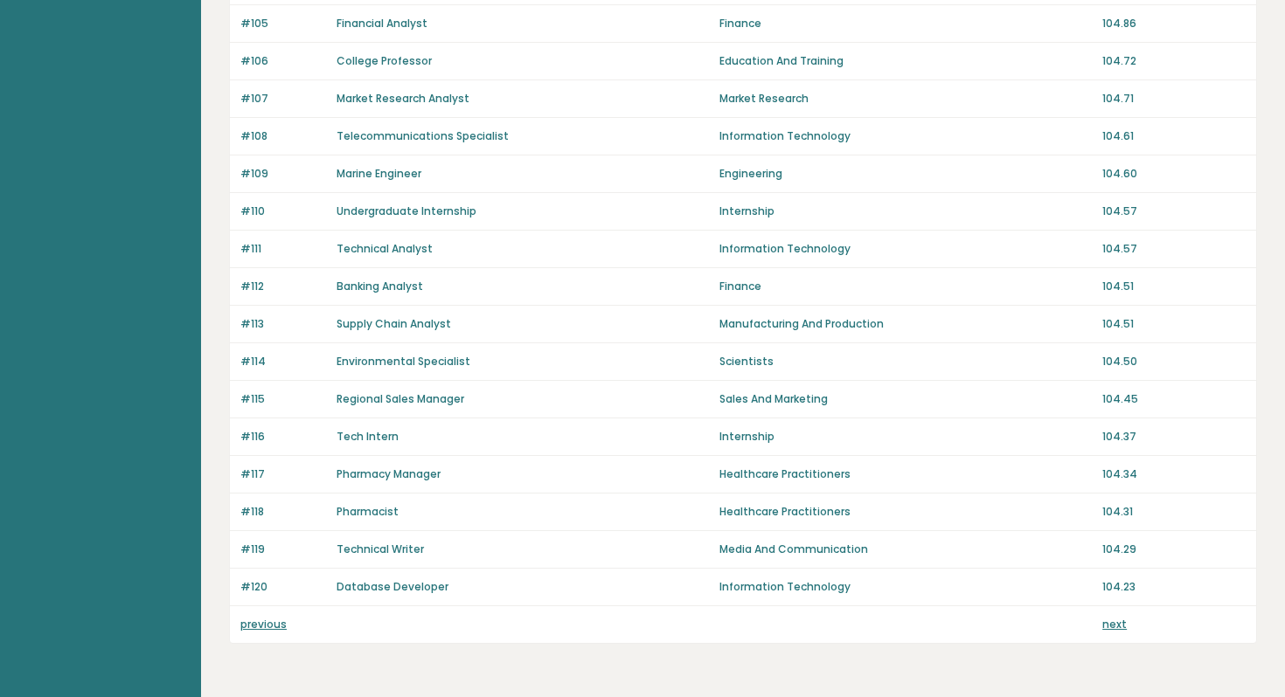
scroll to position [1098, 0]
